Goal: Transaction & Acquisition: Purchase product/service

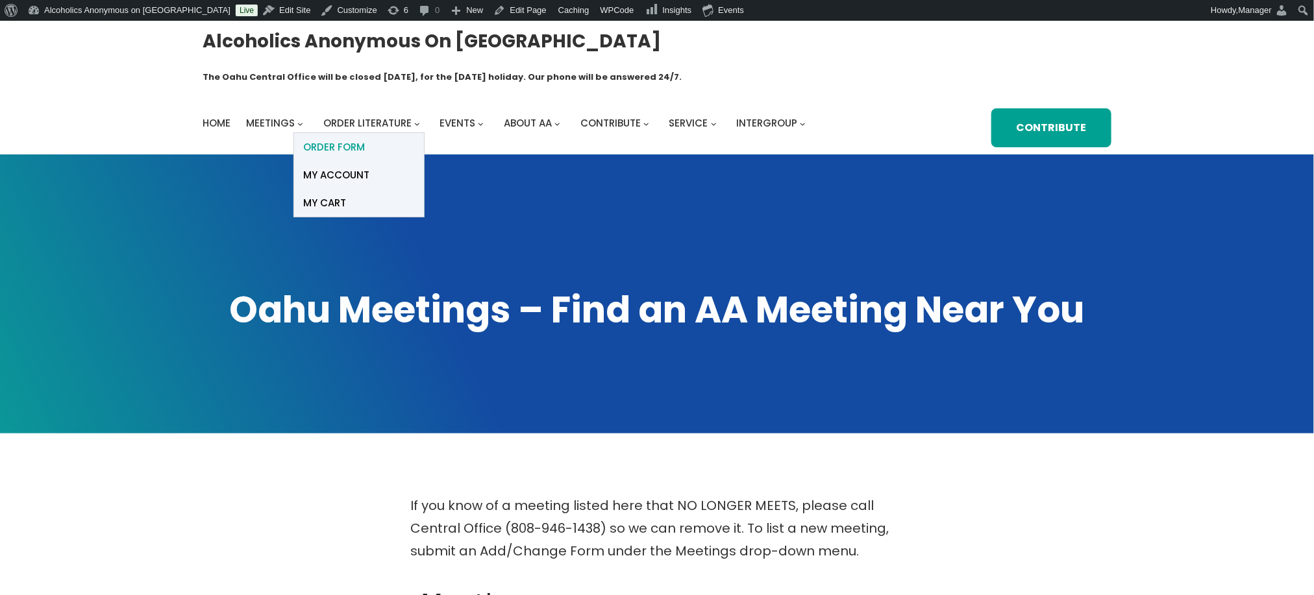
click at [347, 138] on span "ORDER FORM" at bounding box center [335, 147] width 62 height 18
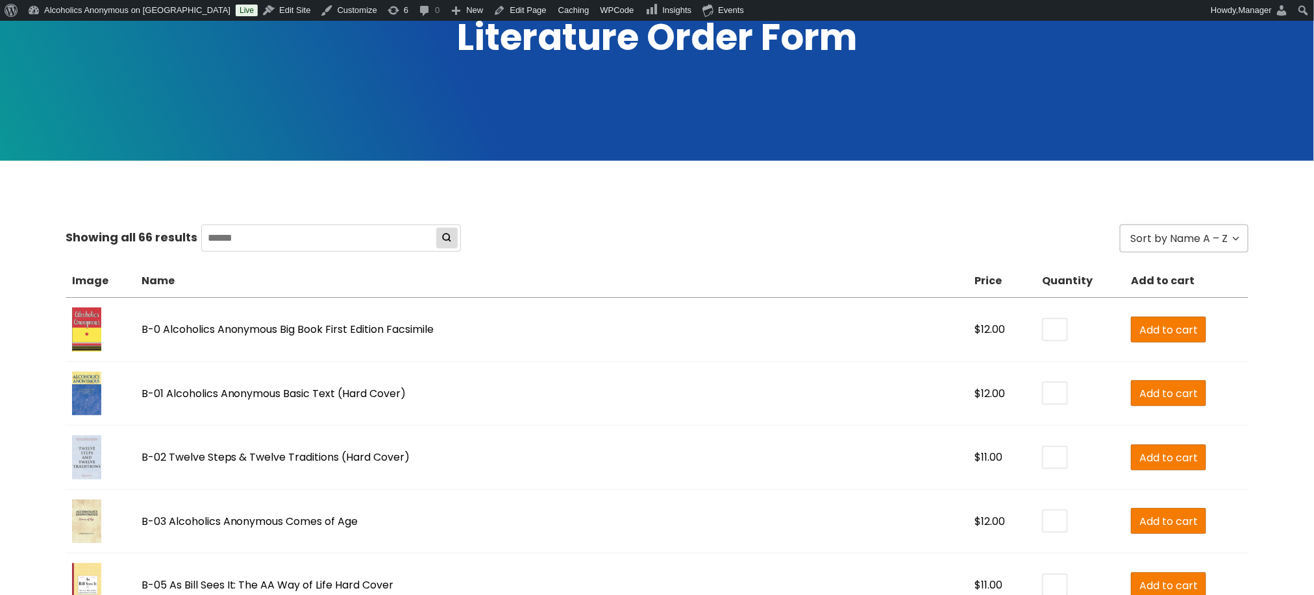
scroll to position [346, 0]
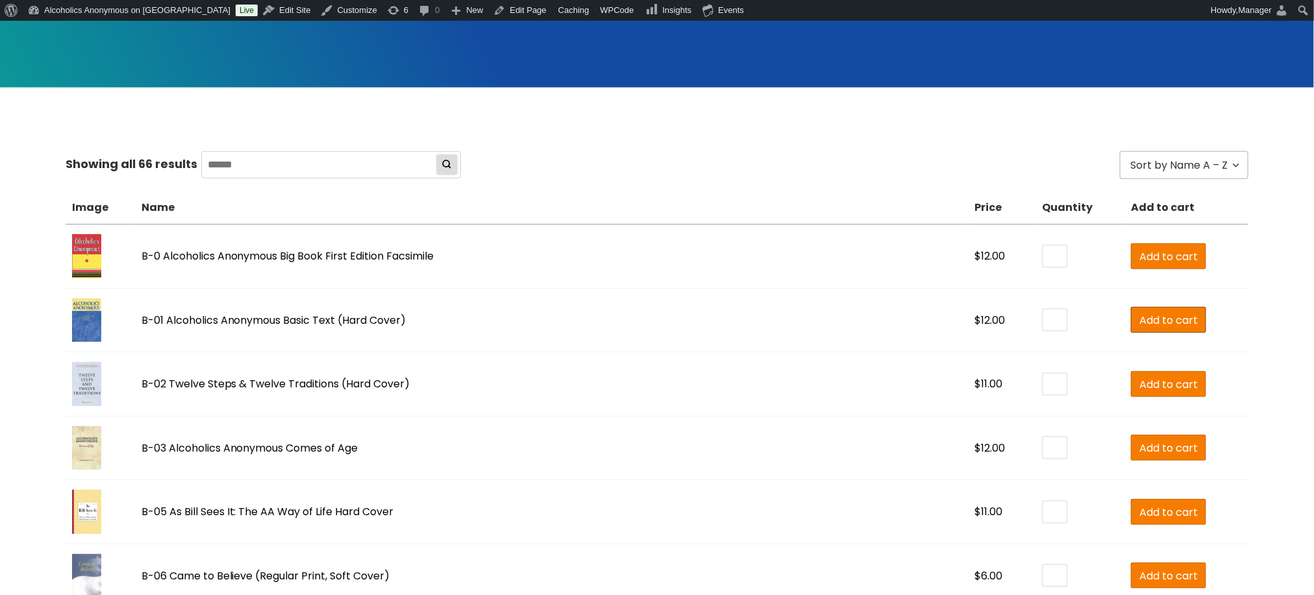
click at [1145, 312] on span "Add to cart" at bounding box center [1169, 320] width 58 height 16
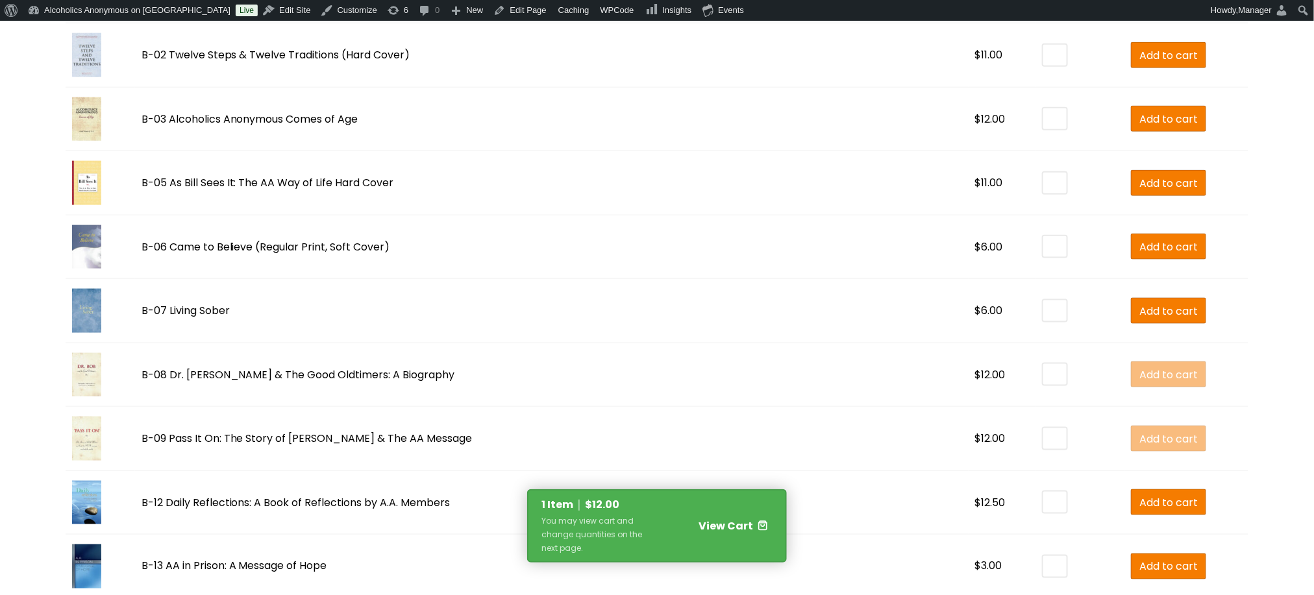
scroll to position [692, 0]
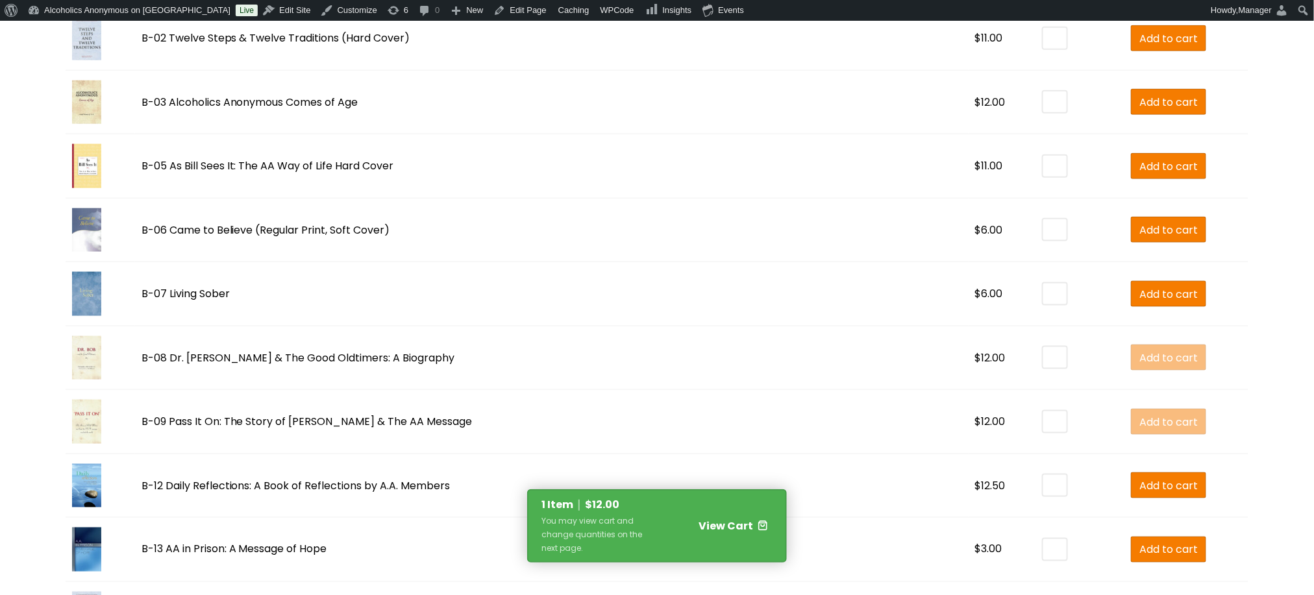
click at [653, 519] on div "You may view cart and change quantities on the next page." at bounding box center [598, 534] width 113 height 41
click at [726, 517] on link "View Cart" at bounding box center [710, 525] width 113 height 23
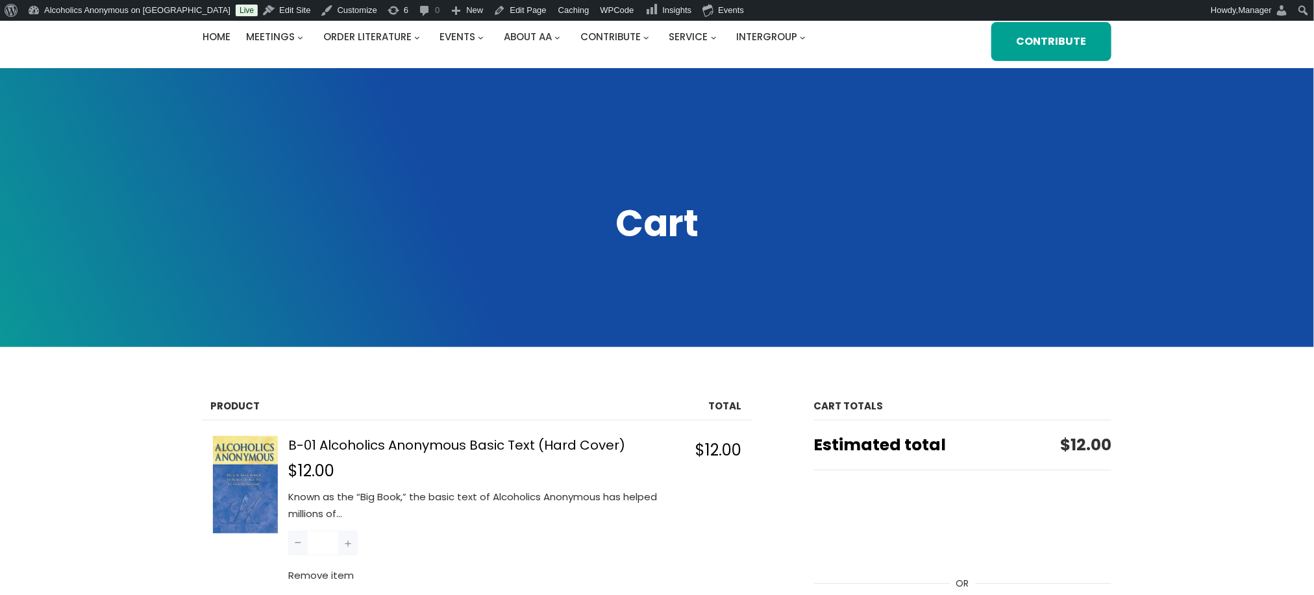
scroll to position [346, 0]
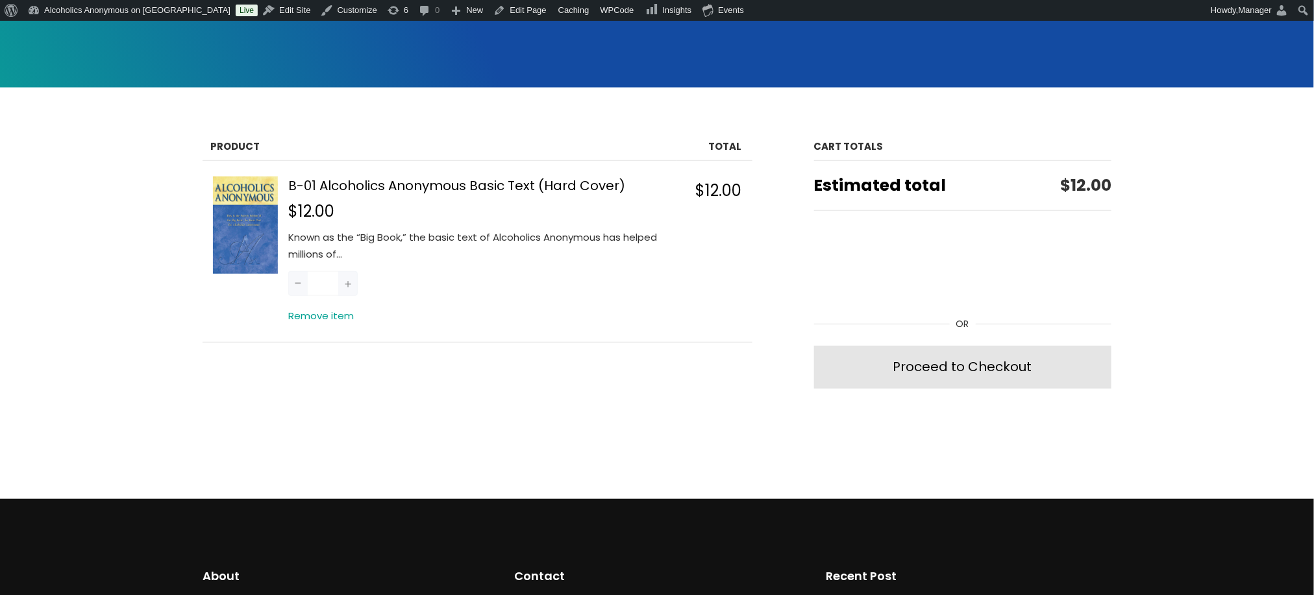
click at [331, 308] on button "Remove item" at bounding box center [321, 316] width 66 height 17
